Goal: Task Accomplishment & Management: Manage account settings

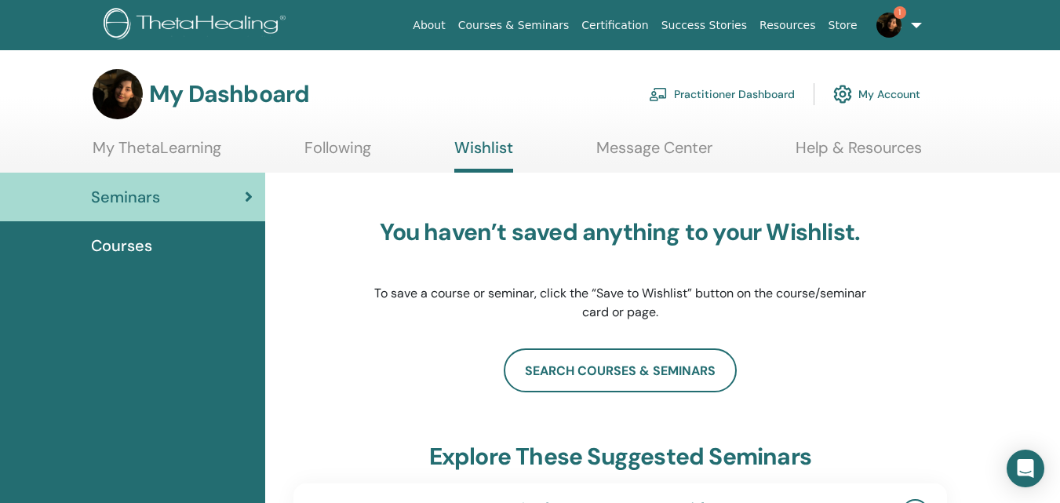
click at [191, 241] on div "Courses" at bounding box center [133, 246] width 240 height 24
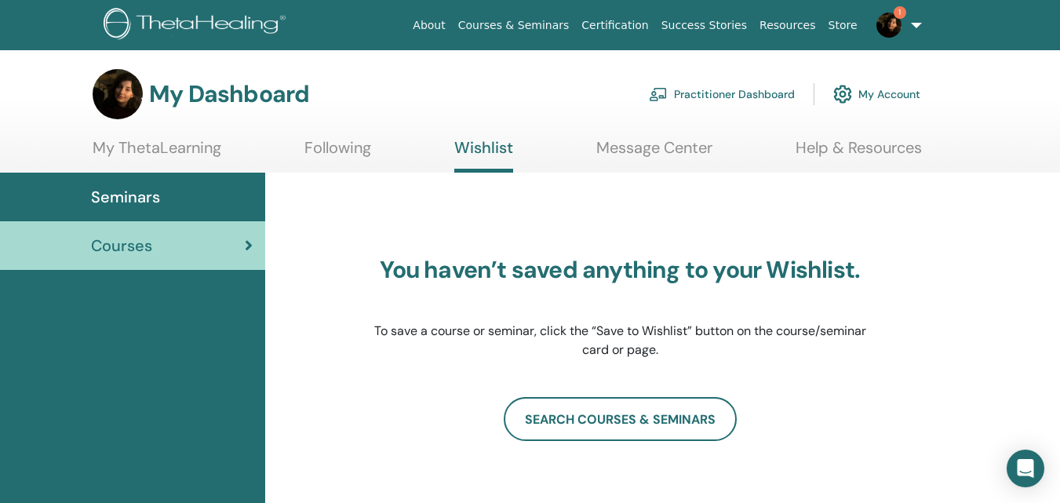
click at [185, 173] on link "Seminars" at bounding box center [132, 197] width 265 height 49
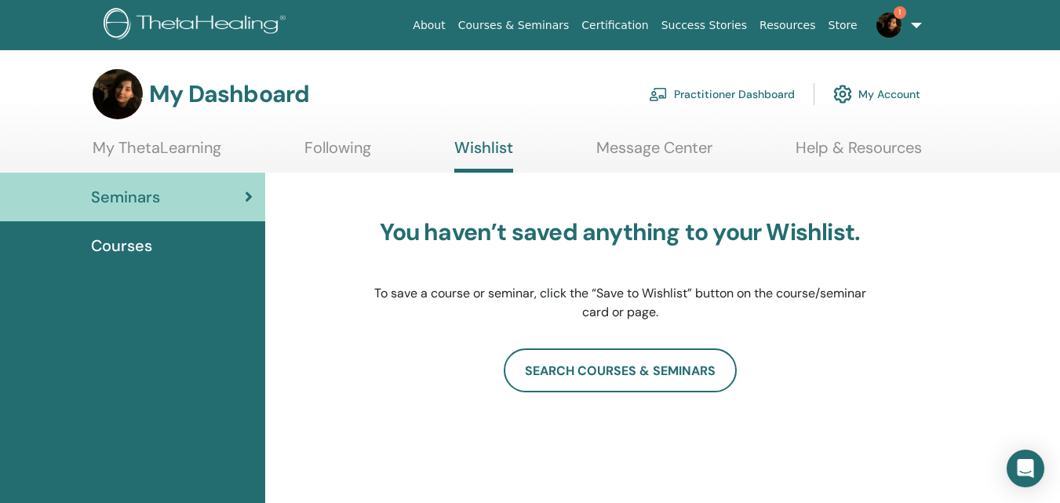
click at [196, 149] on link "My ThetaLearning" at bounding box center [157, 153] width 129 height 31
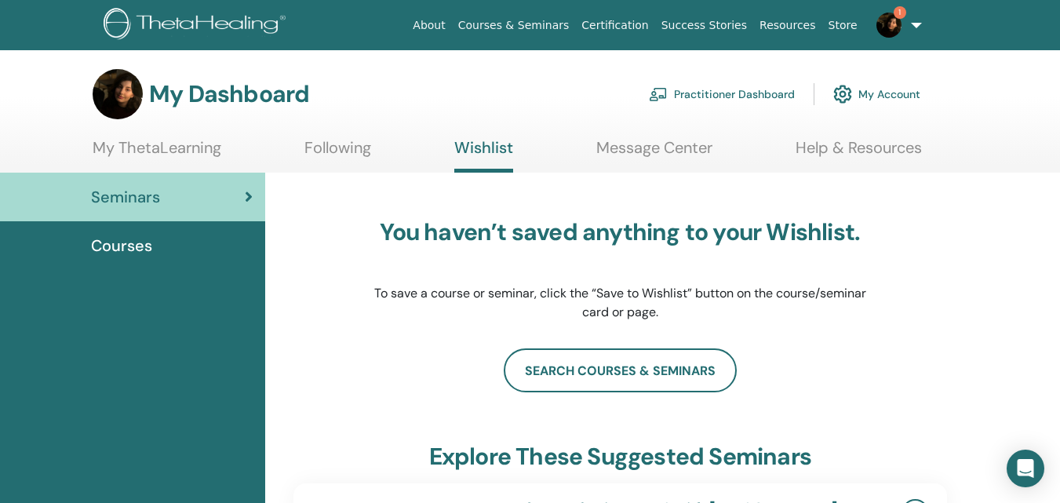
click at [150, 145] on link "My ThetaLearning" at bounding box center [157, 153] width 129 height 31
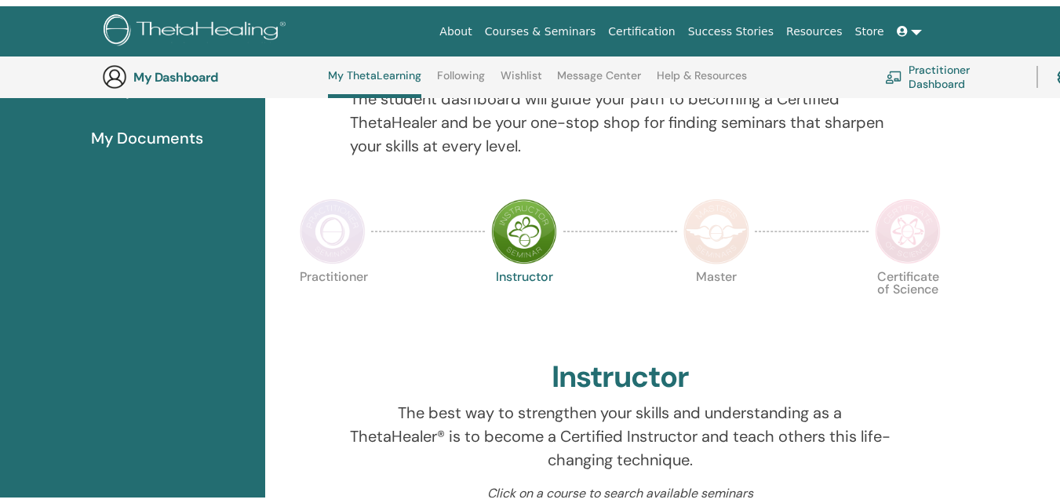
scroll to position [35, 0]
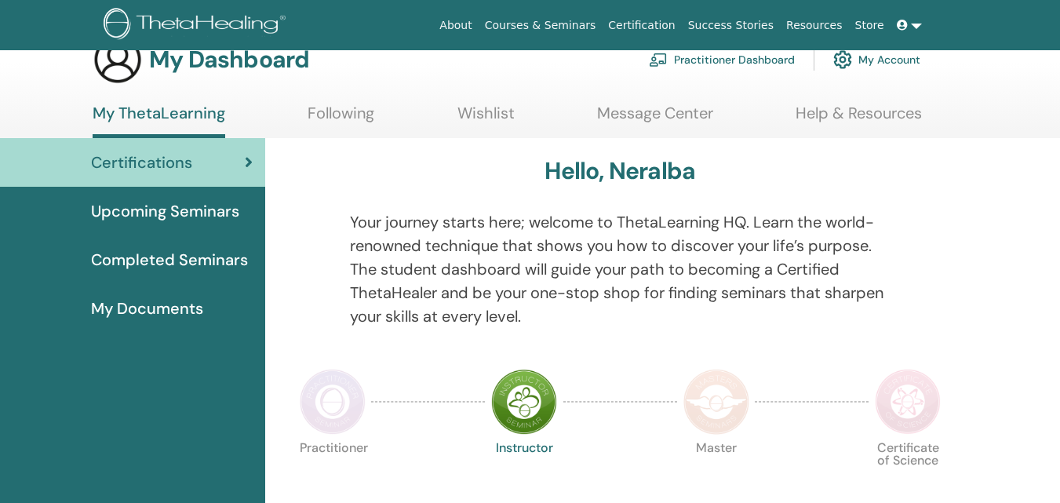
click at [344, 409] on img at bounding box center [333, 402] width 66 height 66
click at [226, 255] on span "Completed Seminars" at bounding box center [169, 260] width 157 height 24
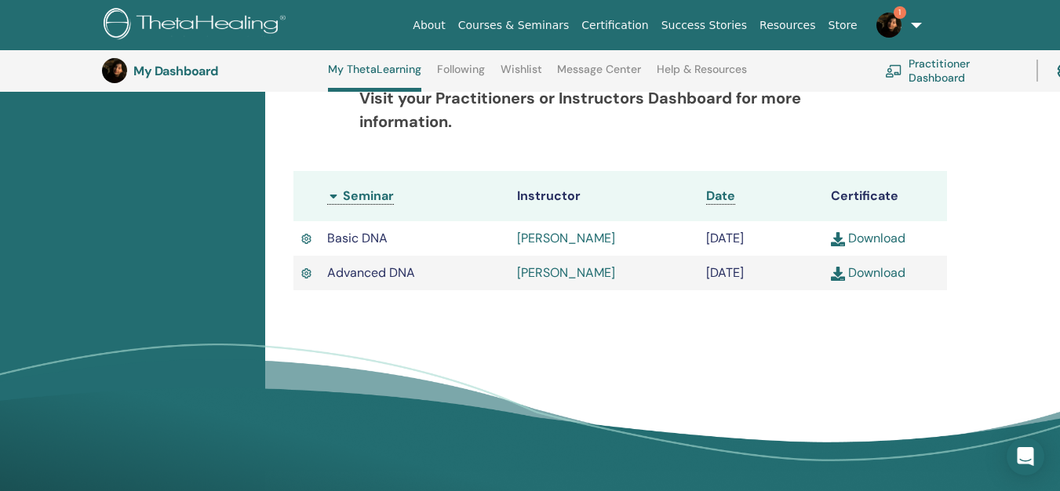
scroll to position [392, 0]
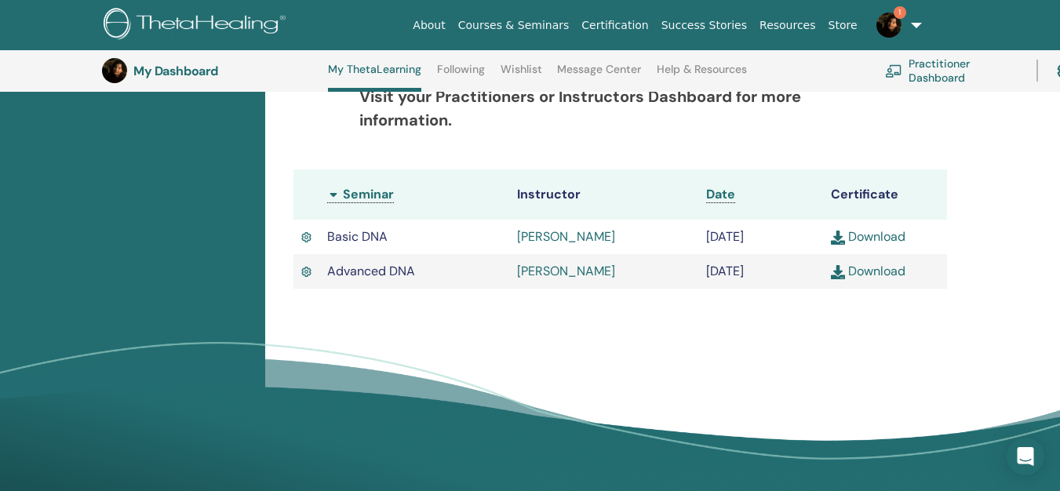
click at [854, 271] on link "Download" at bounding box center [868, 271] width 75 height 16
click at [847, 239] on link "Download" at bounding box center [868, 236] width 75 height 16
click at [896, 12] on span "1" at bounding box center [900, 12] width 13 height 13
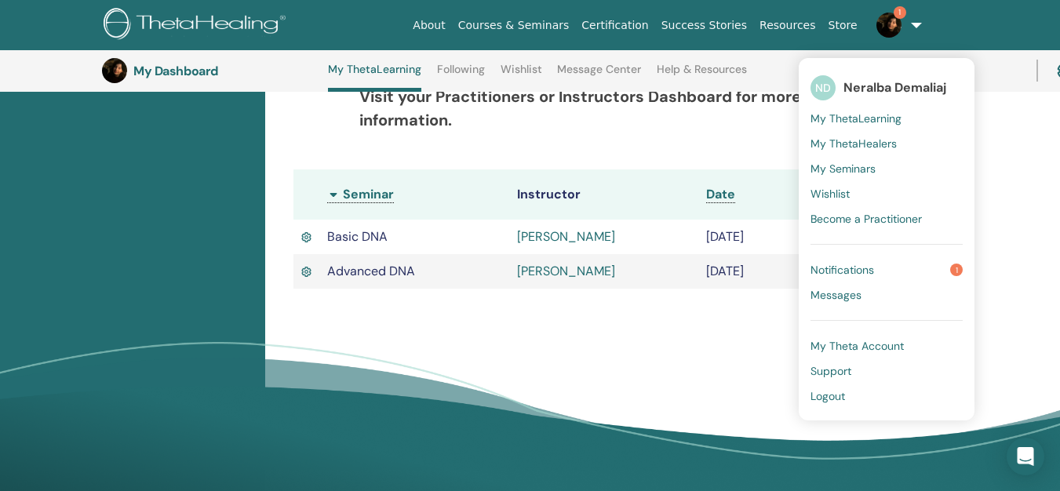
click at [895, 266] on link "Notifications 1" at bounding box center [887, 269] width 152 height 25
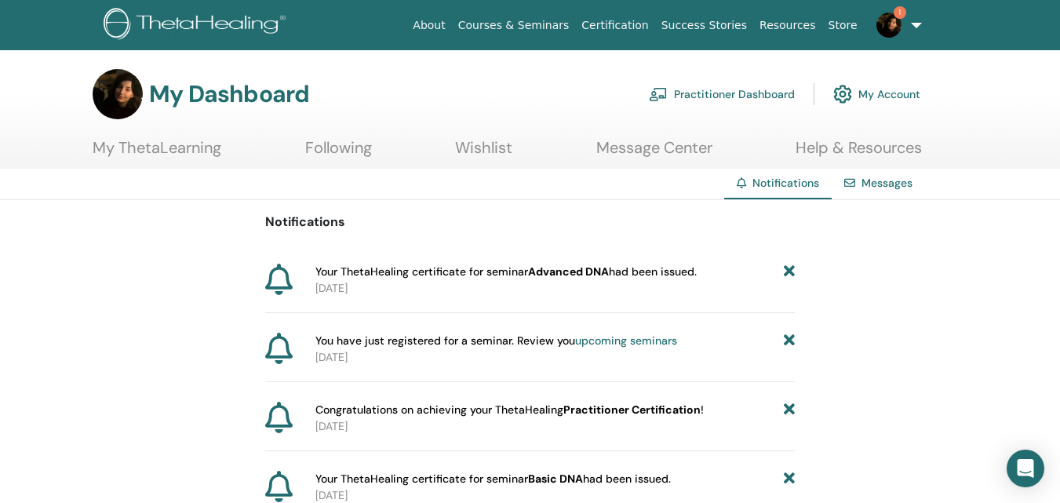
click at [886, 24] on img at bounding box center [889, 25] width 25 height 25
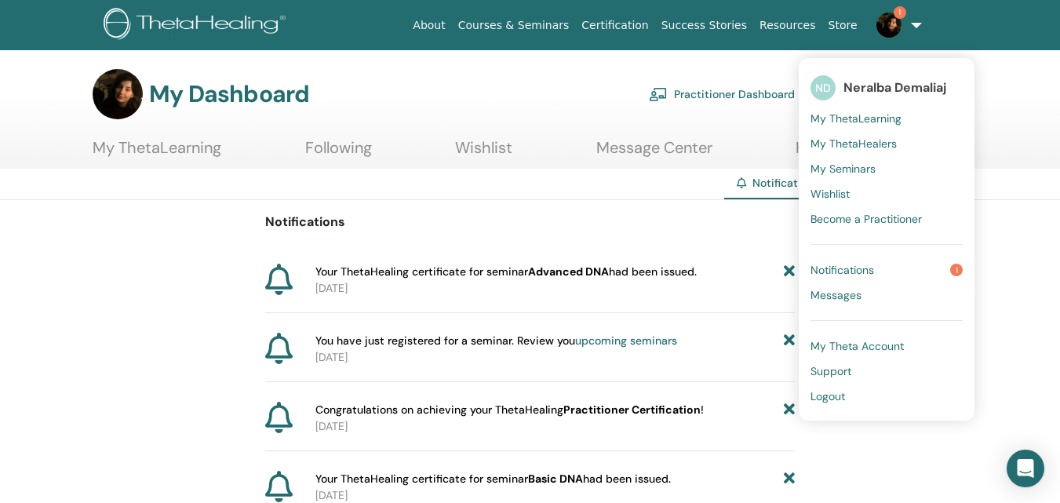
click at [859, 272] on span "Notifications" at bounding box center [843, 270] width 64 height 14
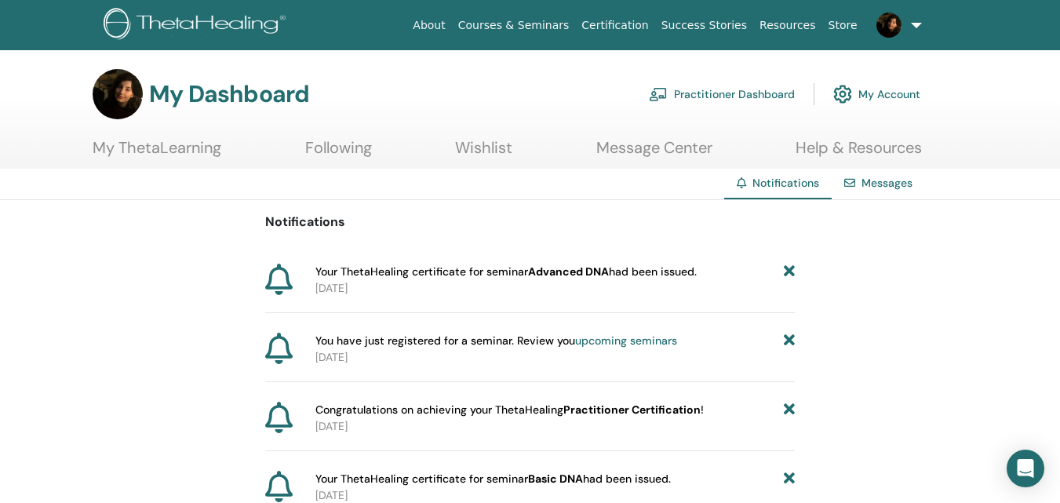
click at [616, 154] on link "Message Center" at bounding box center [654, 153] width 116 height 31
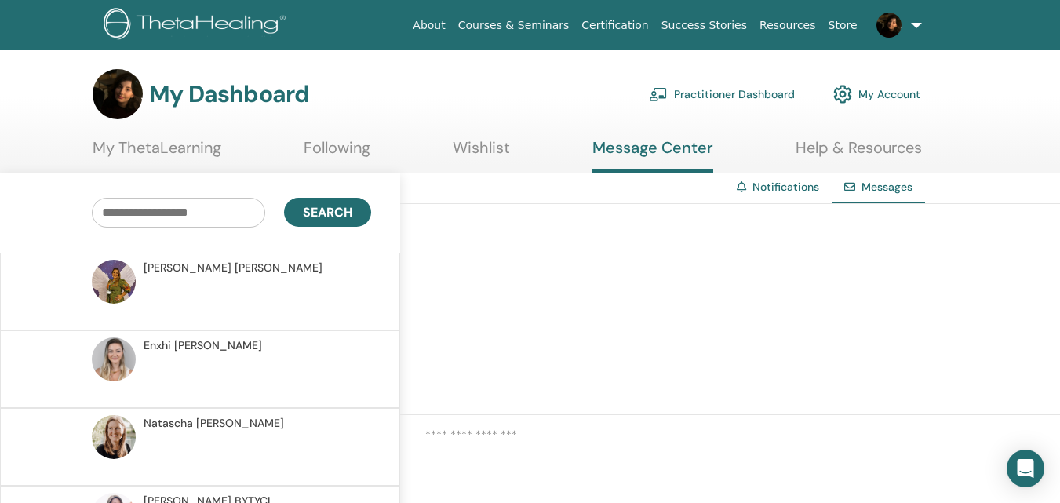
click at [199, 158] on link "My ThetaLearning" at bounding box center [157, 153] width 129 height 31
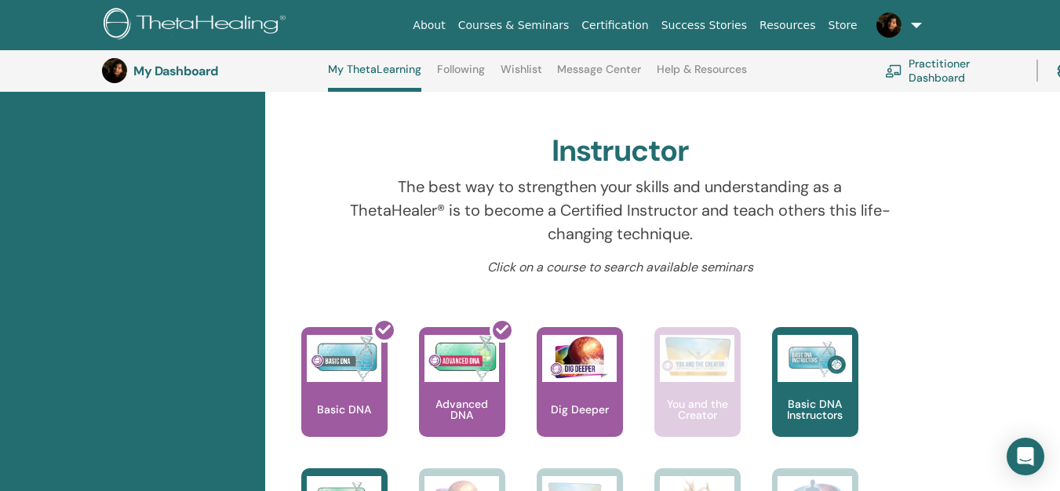
scroll to position [136, 0]
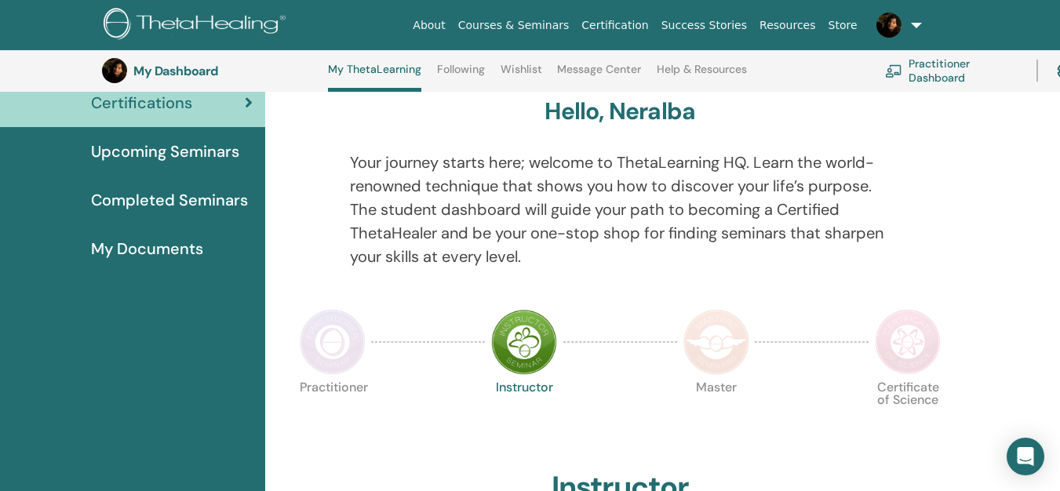
click at [335, 319] on img at bounding box center [333, 342] width 66 height 66
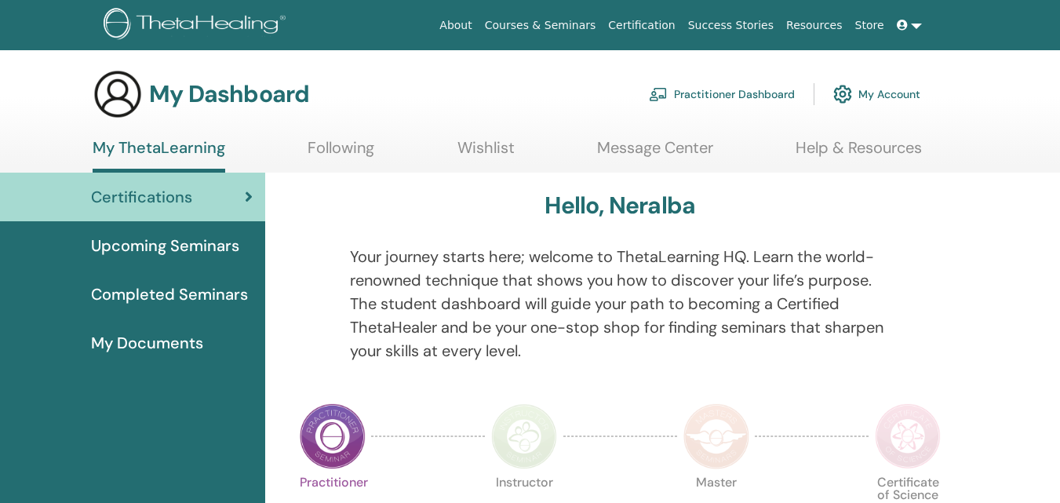
click at [869, 94] on link "My Account" at bounding box center [876, 94] width 87 height 35
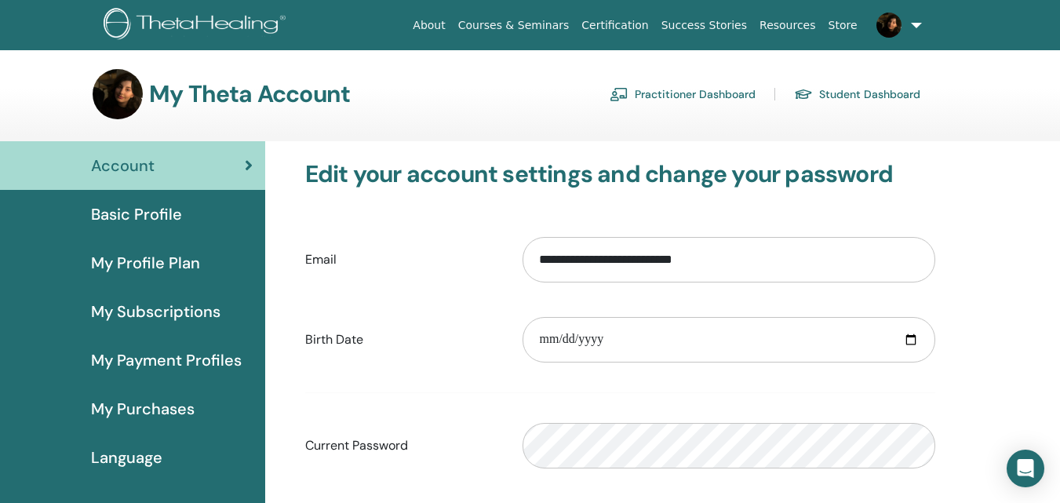
click at [162, 215] on span "Basic Profile" at bounding box center [136, 214] width 91 height 24
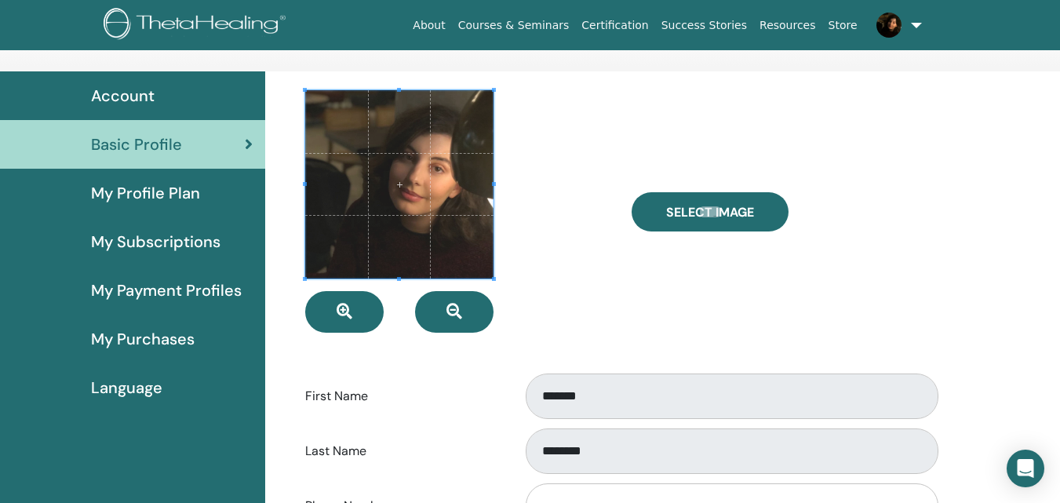
scroll to position [67, 0]
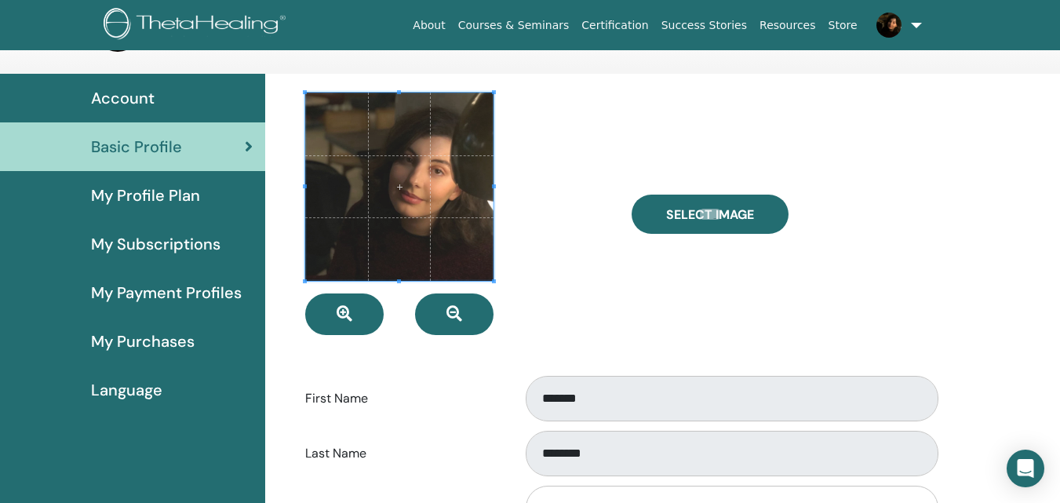
click at [213, 183] on link "My Profile Plan" at bounding box center [132, 195] width 265 height 49
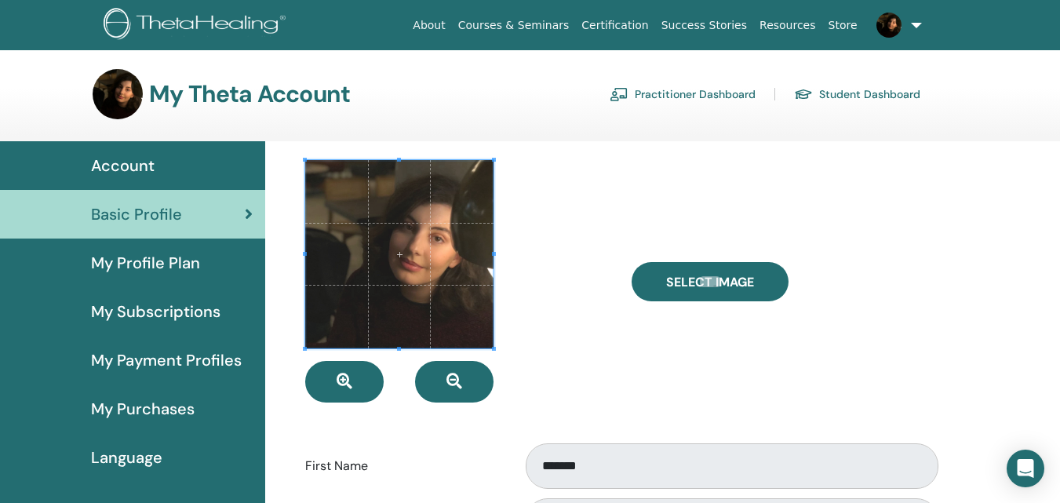
scroll to position [67, 0]
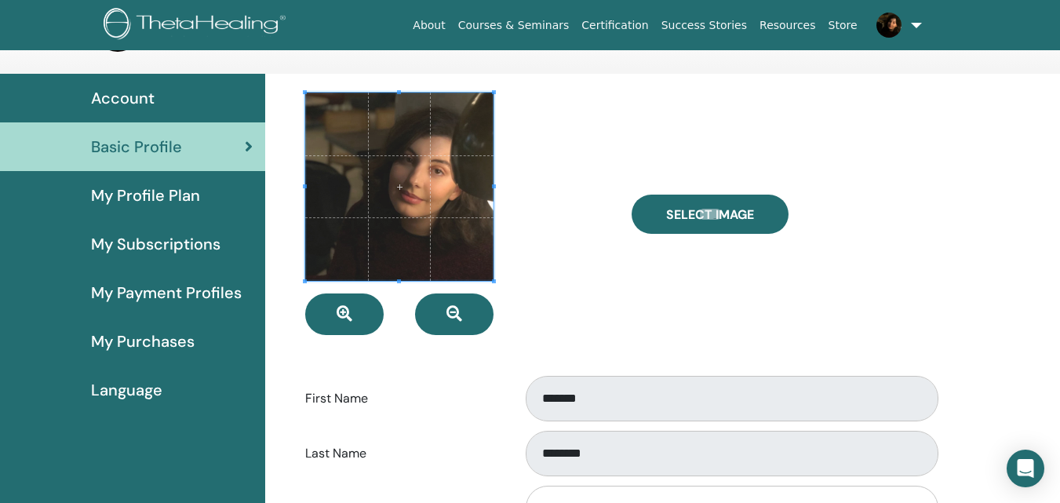
click at [846, 20] on link "Store" at bounding box center [843, 25] width 42 height 29
